Goal: Transaction & Acquisition: Subscribe to service/newsletter

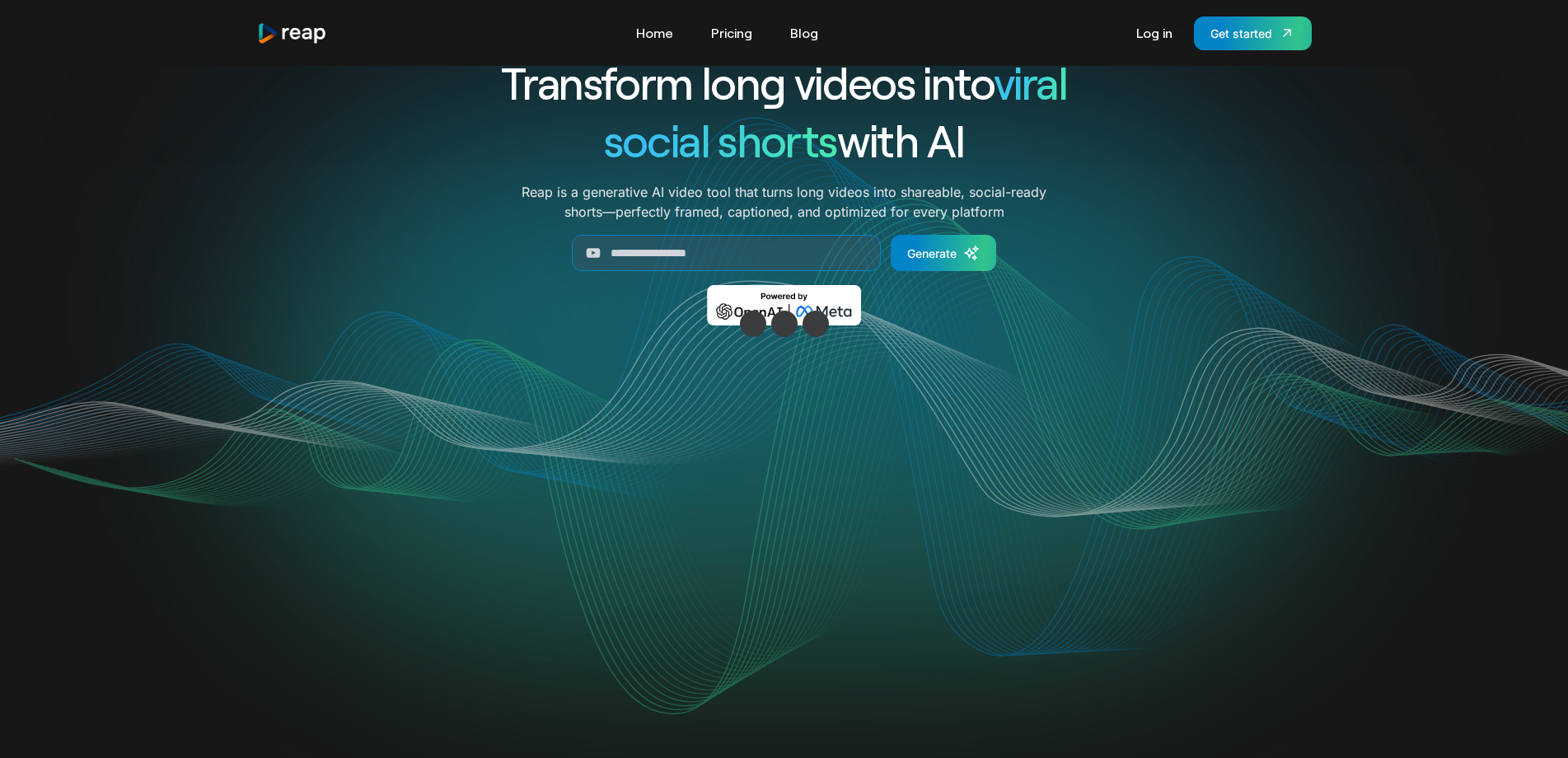
scroll to position [165, 0]
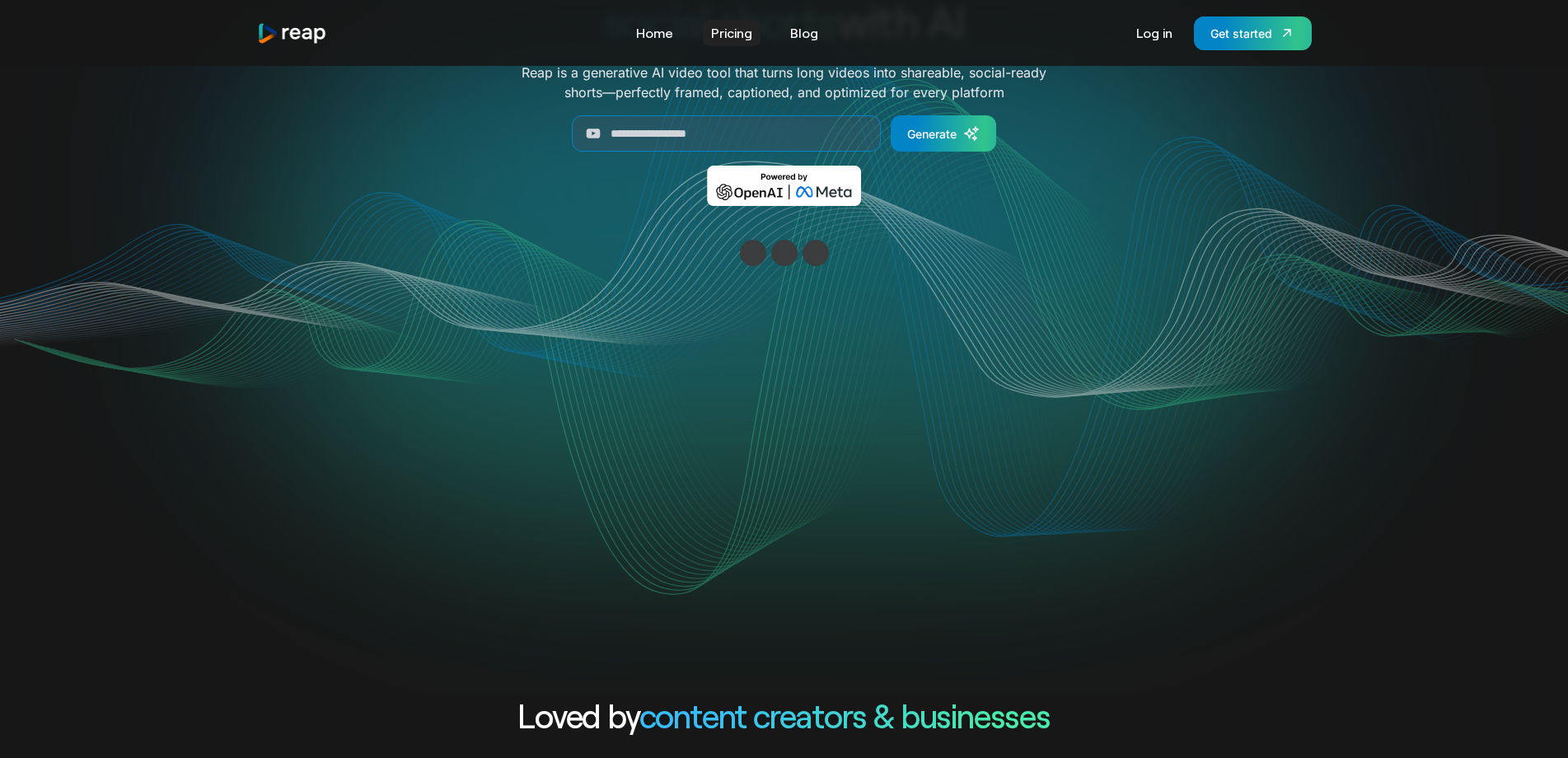
click at [735, 31] on link "Pricing" at bounding box center [732, 33] width 58 height 26
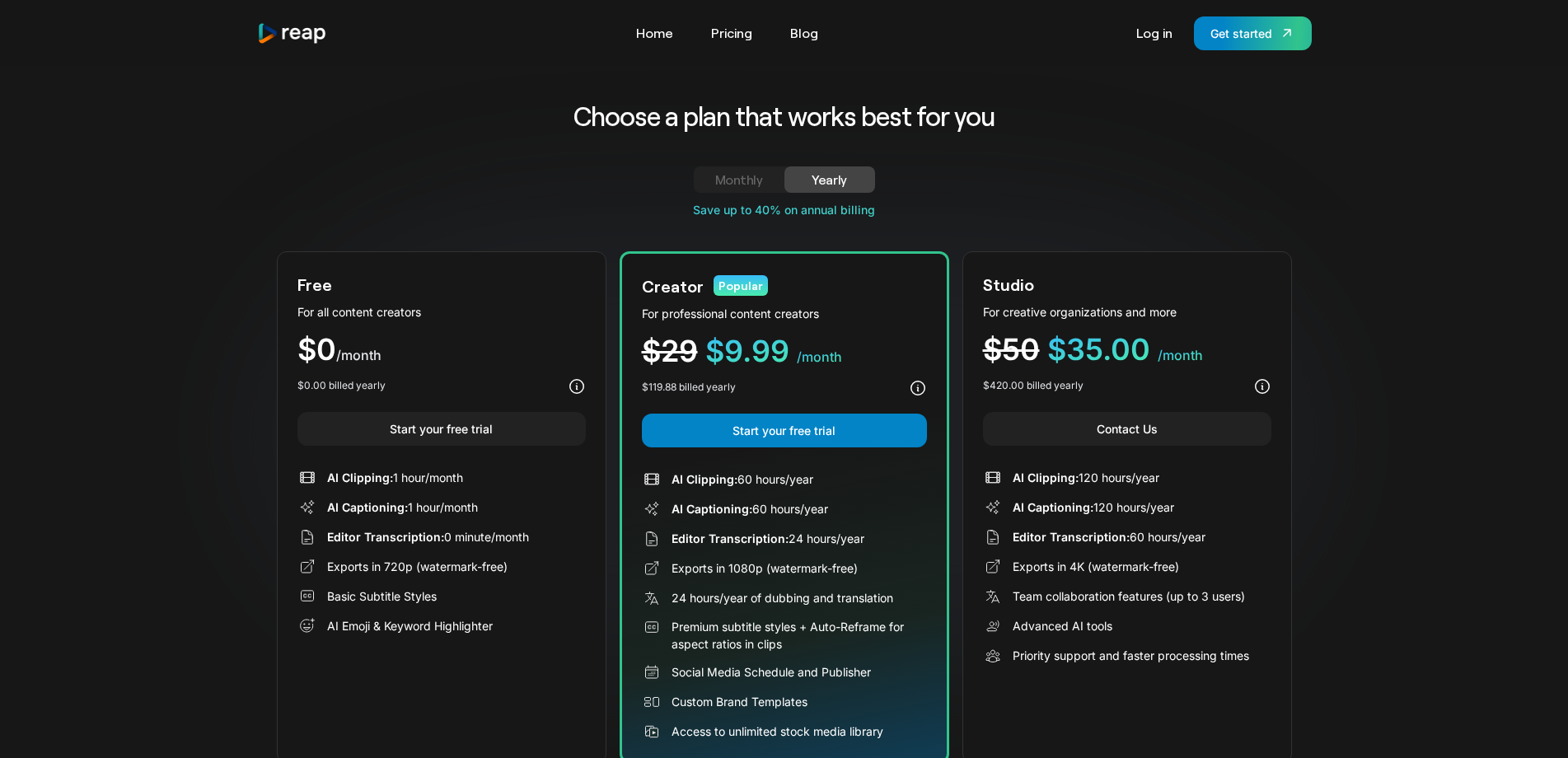
click at [739, 173] on div "Monthly" at bounding box center [739, 179] width 51 height 20
click at [837, 178] on div "Yearly" at bounding box center [829, 179] width 51 height 20
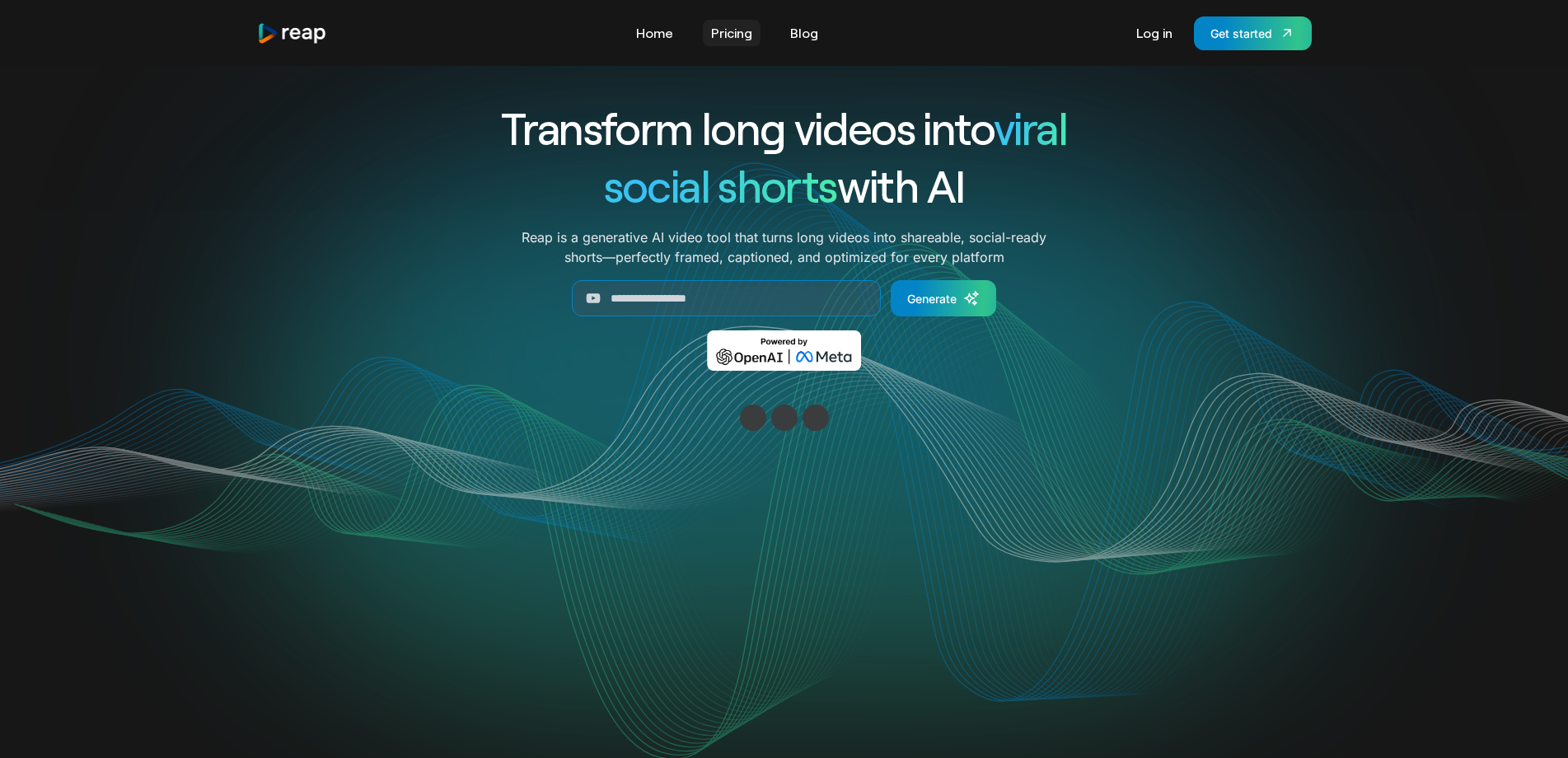
click at [730, 33] on link "Pricing" at bounding box center [732, 33] width 58 height 26
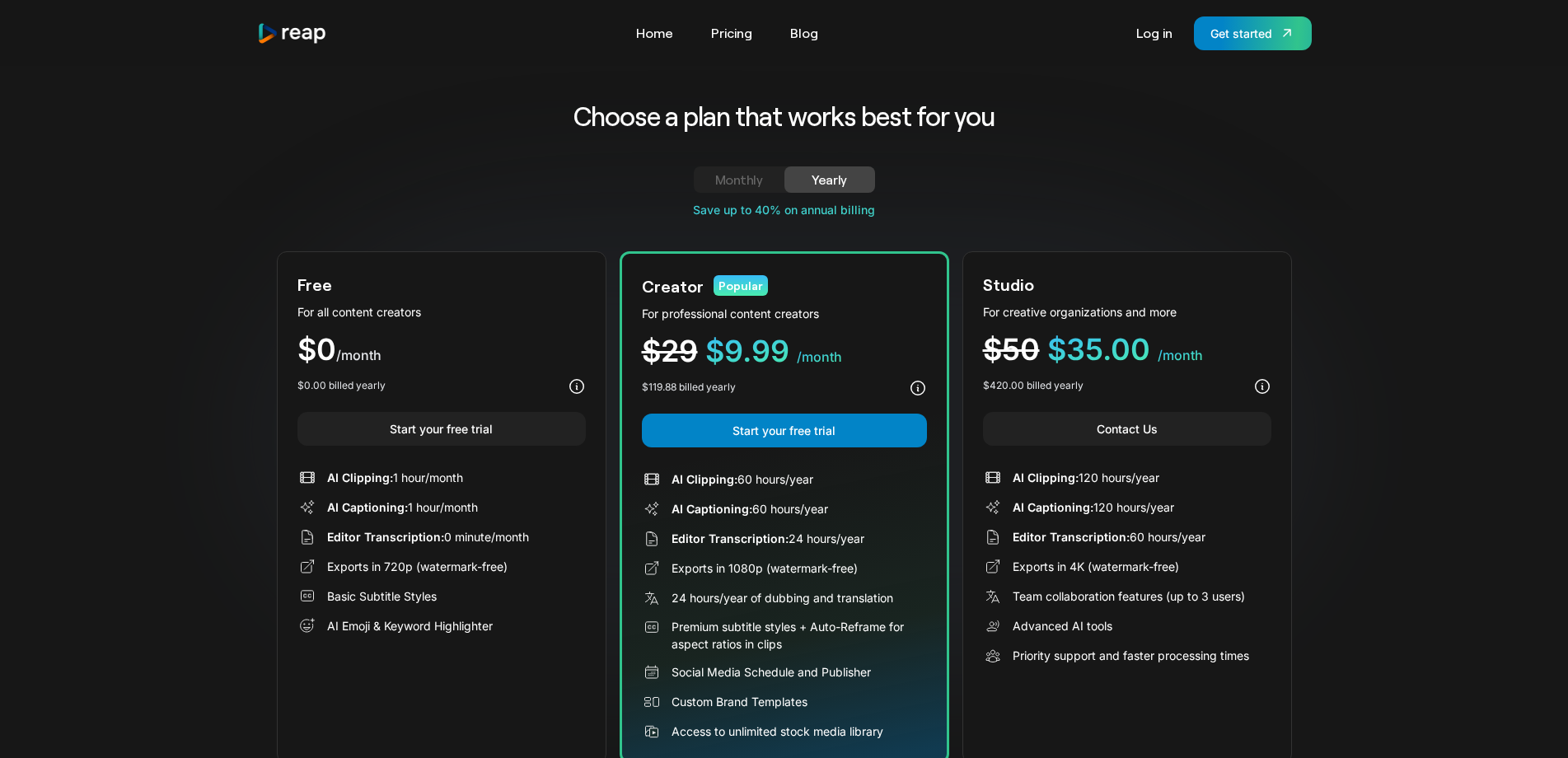
click at [753, 184] on div "Monthly" at bounding box center [739, 179] width 51 height 20
